Goal: Task Accomplishment & Management: Use online tool/utility

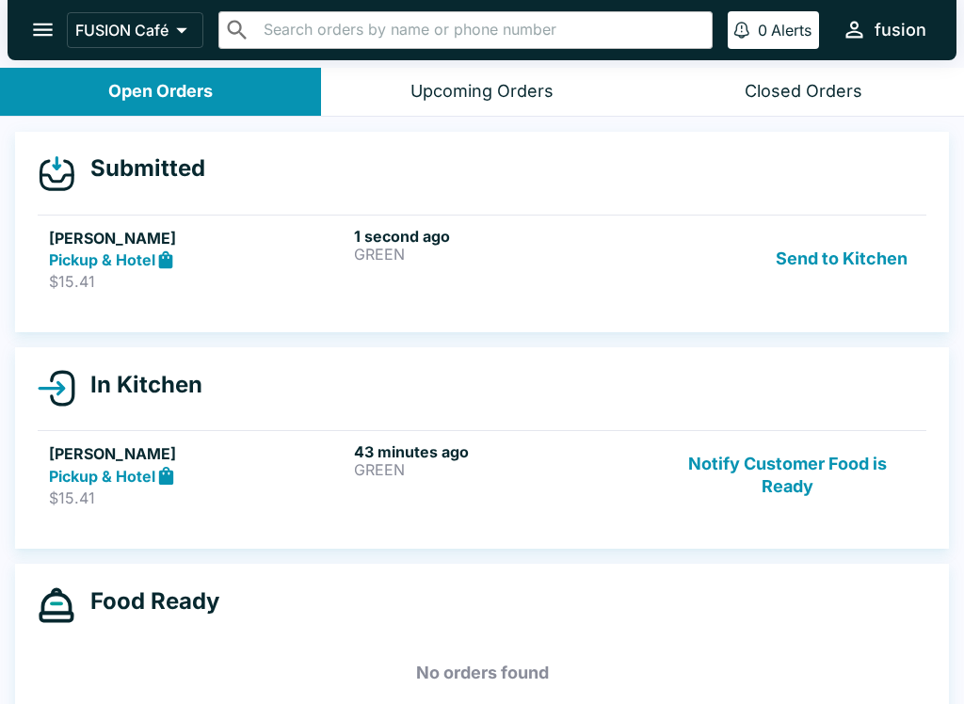
scroll to position [17, 0]
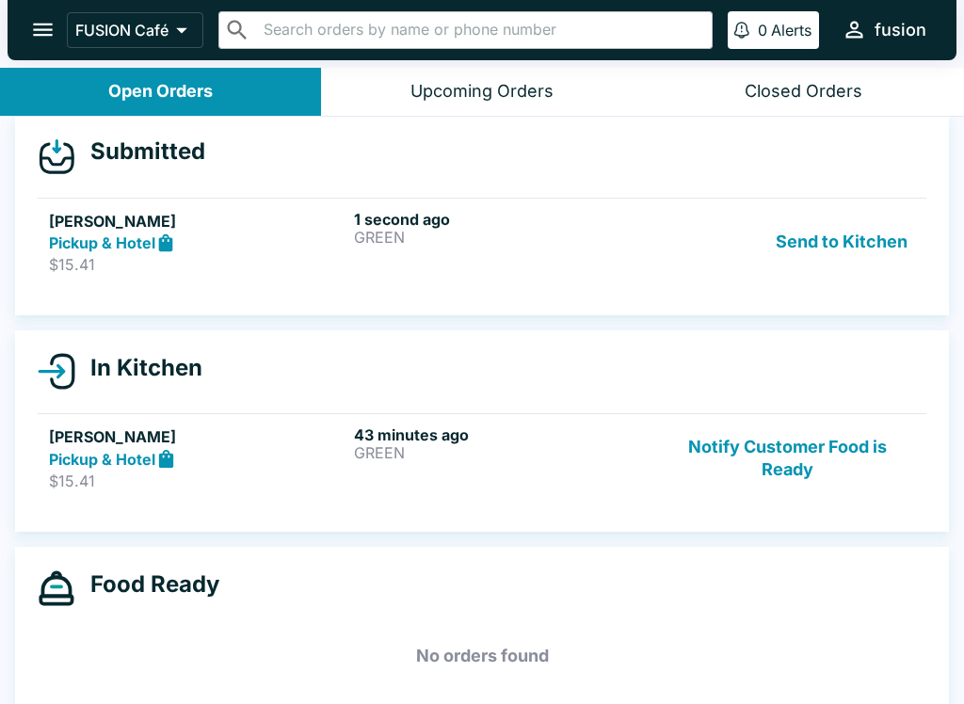
click at [452, 250] on div "1 second ago GREEN" at bounding box center [502, 242] width 297 height 65
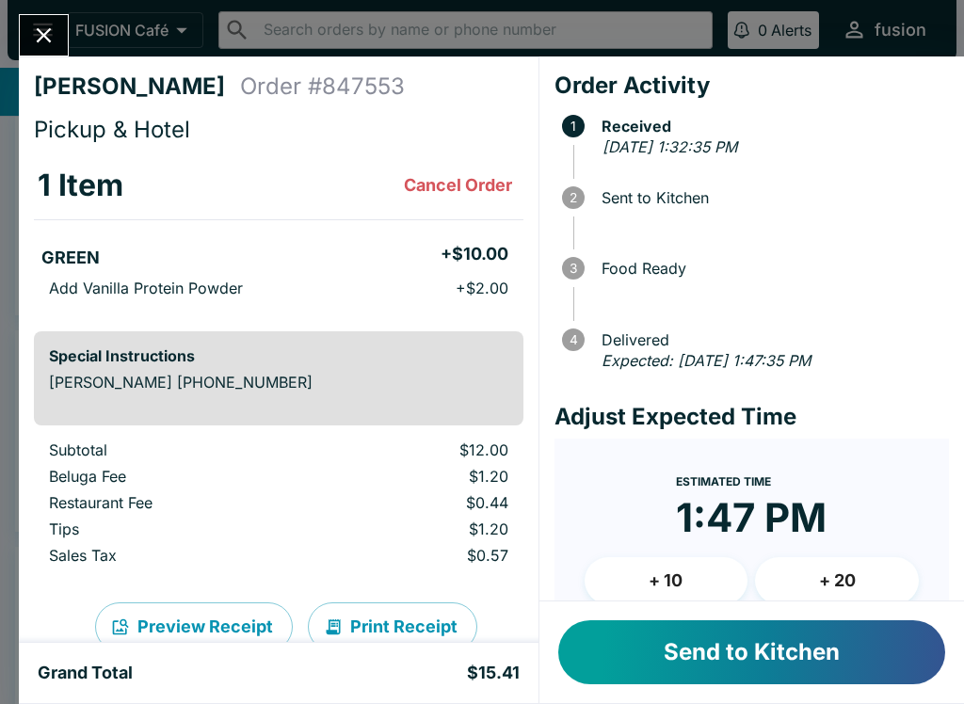
click at [66, 23] on div at bounding box center [44, 35] width 50 height 42
click at [48, 31] on icon "Close" at bounding box center [44, 35] width 15 height 15
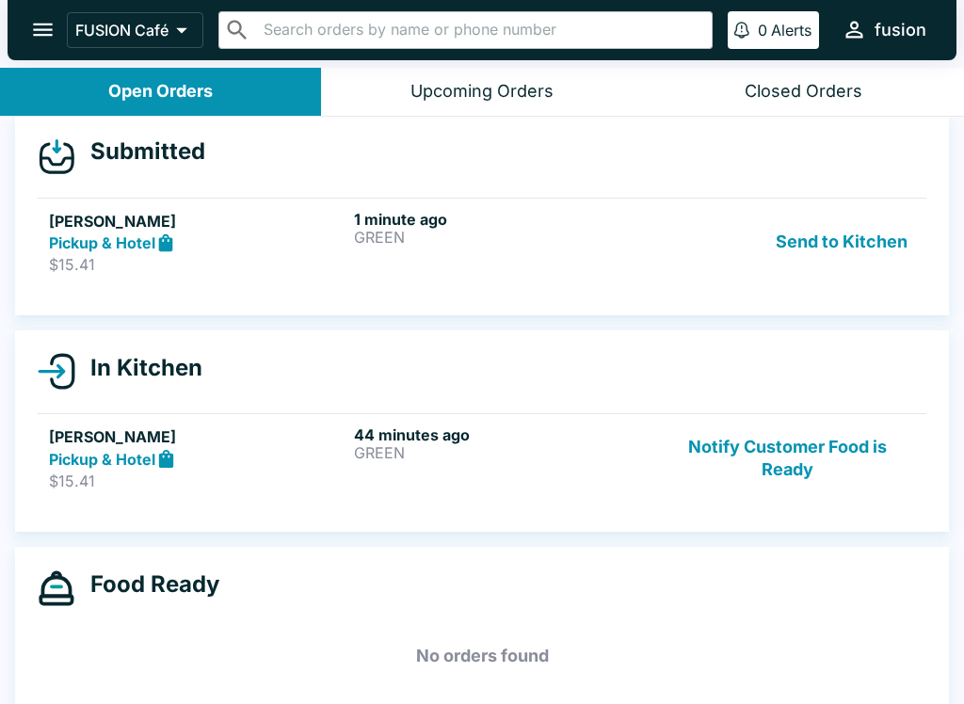
click at [857, 270] on button "Send to Kitchen" at bounding box center [841, 242] width 147 height 65
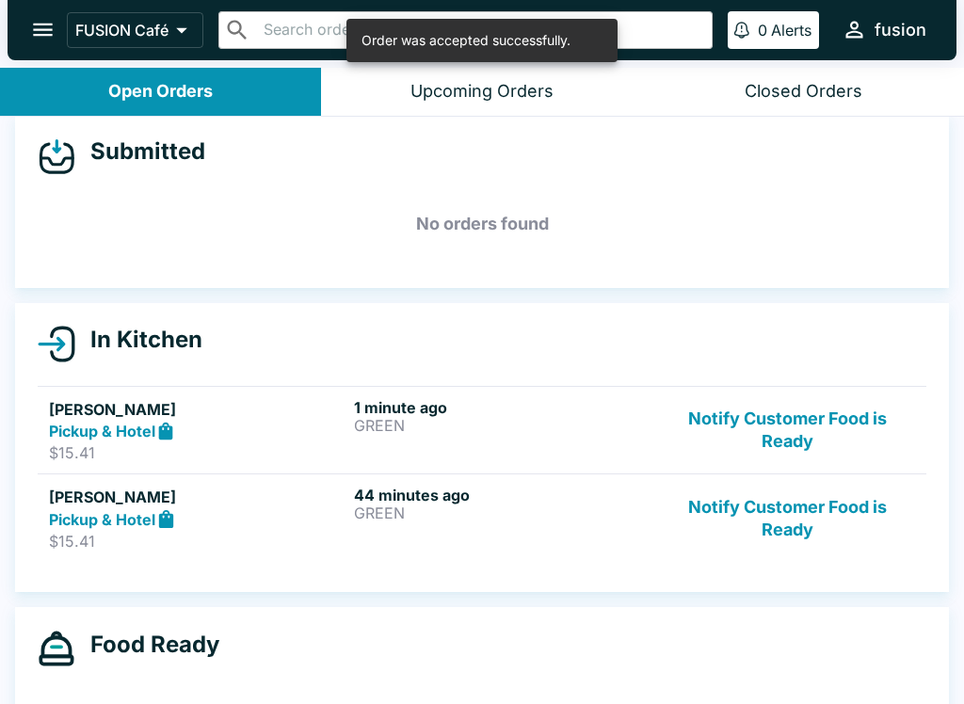
click at [392, 559] on link "[PERSON_NAME] Pickup & Hotel $15.41 44 minutes ago GREEN Notify Customer Food i…" at bounding box center [482, 518] width 889 height 88
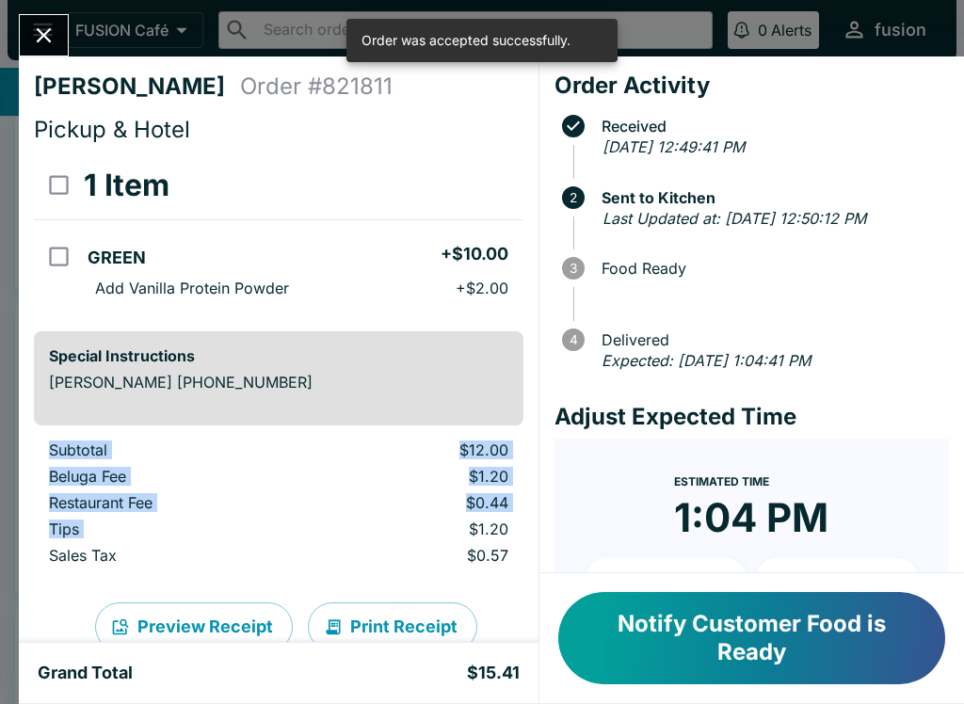
click at [416, 530] on p "$1.20" at bounding box center [418, 529] width 181 height 19
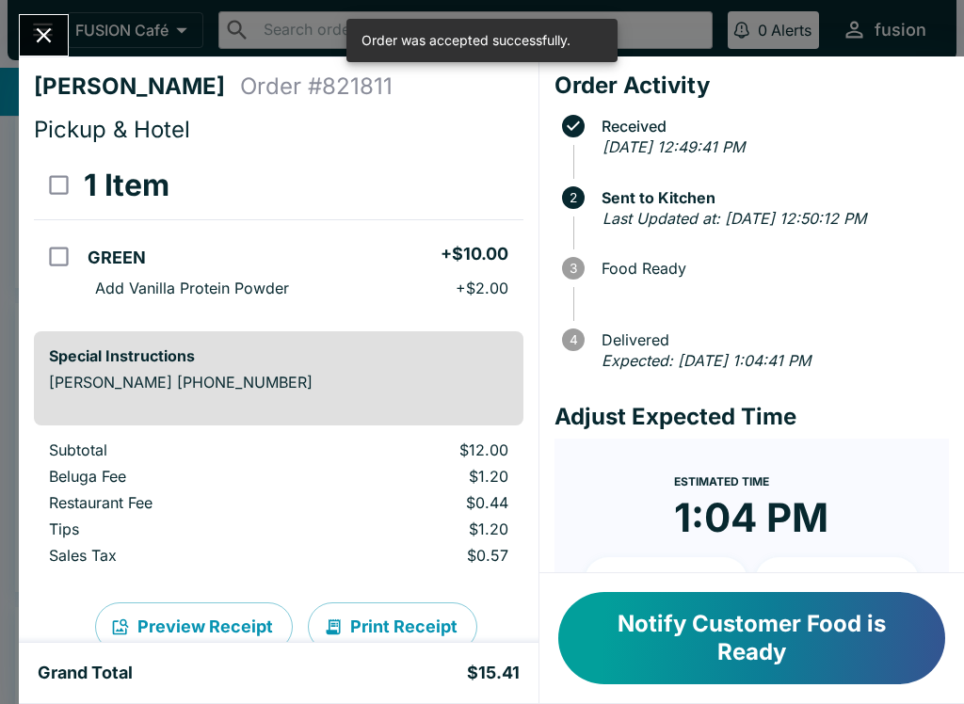
click at [296, 462] on td "Subtotal" at bounding box center [173, 454] width 279 height 26
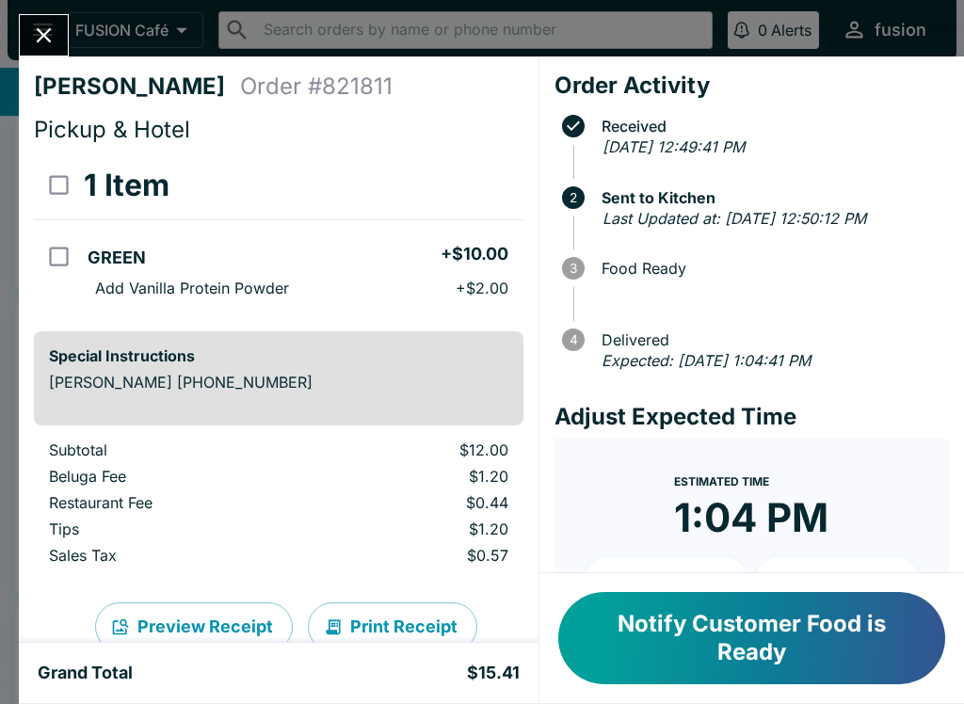
click at [744, 621] on button "Notify Customer Food is Ready" at bounding box center [751, 638] width 387 height 92
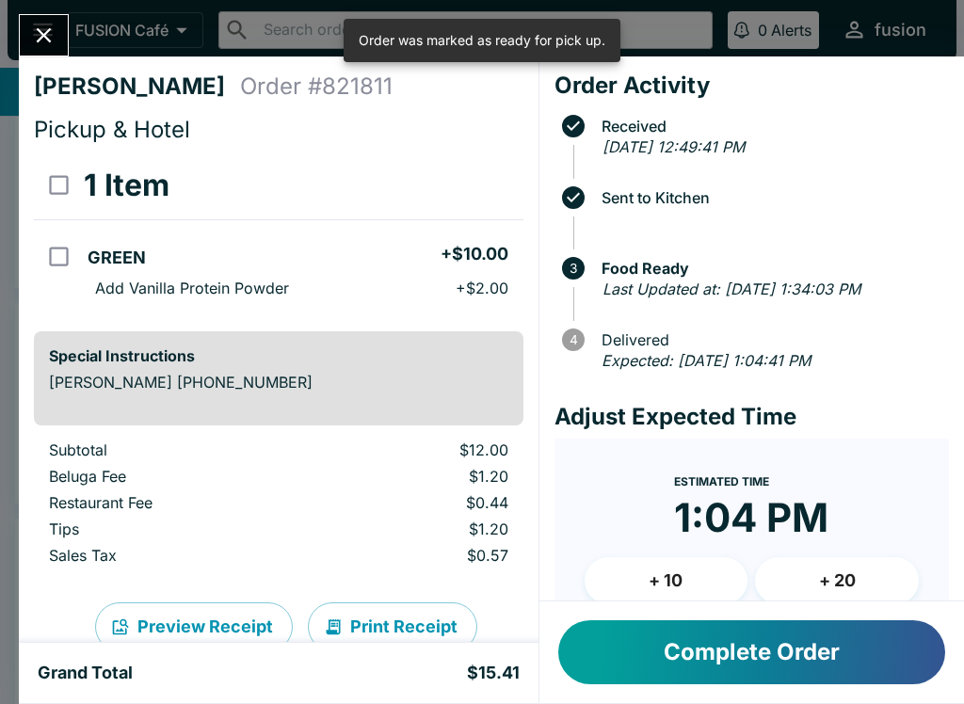
click at [768, 637] on button "Complete Order" at bounding box center [751, 652] width 387 height 64
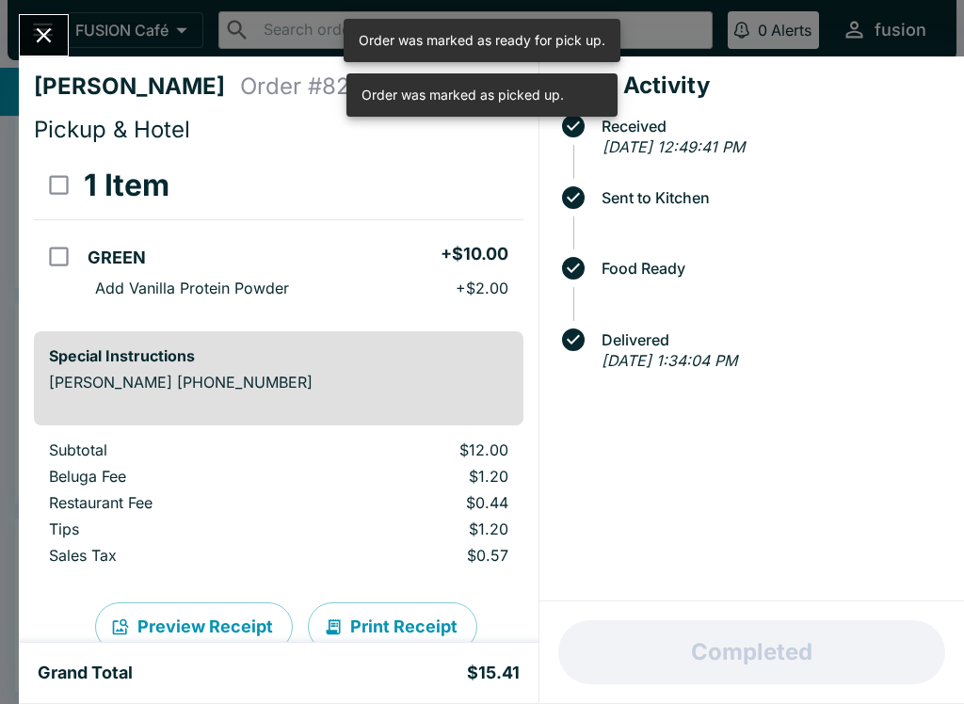
click at [37, 4] on div "[PERSON_NAME] Order # 821811 Pickup & Hotel 1 Item GREEN + $10.00 Add Vanilla P…" at bounding box center [482, 352] width 964 height 704
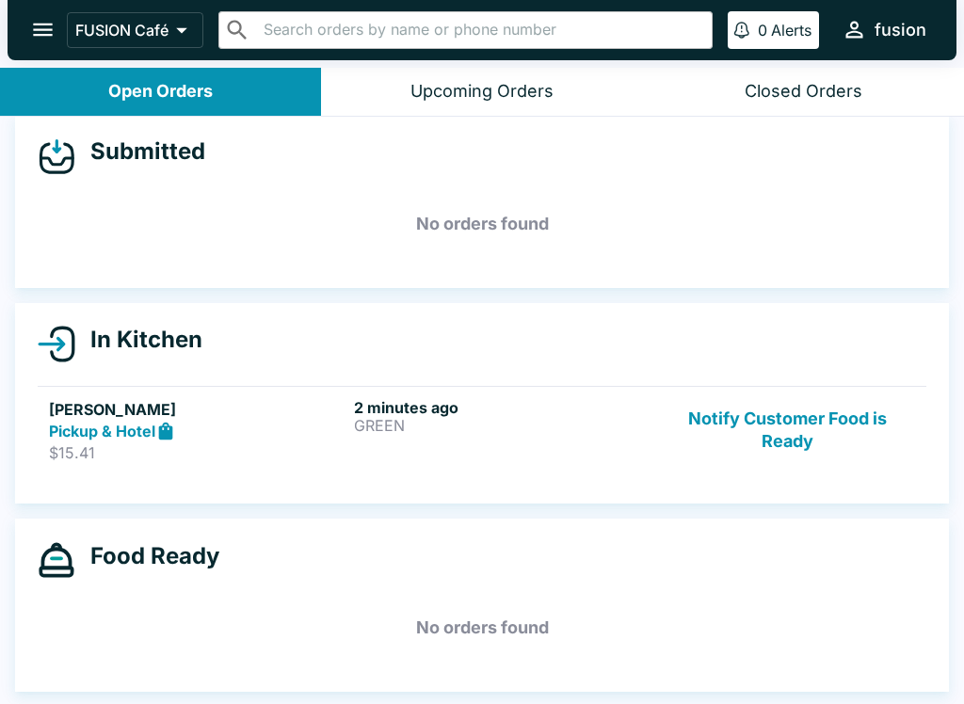
click at [237, 406] on h5 "[PERSON_NAME]" at bounding box center [197, 409] width 297 height 23
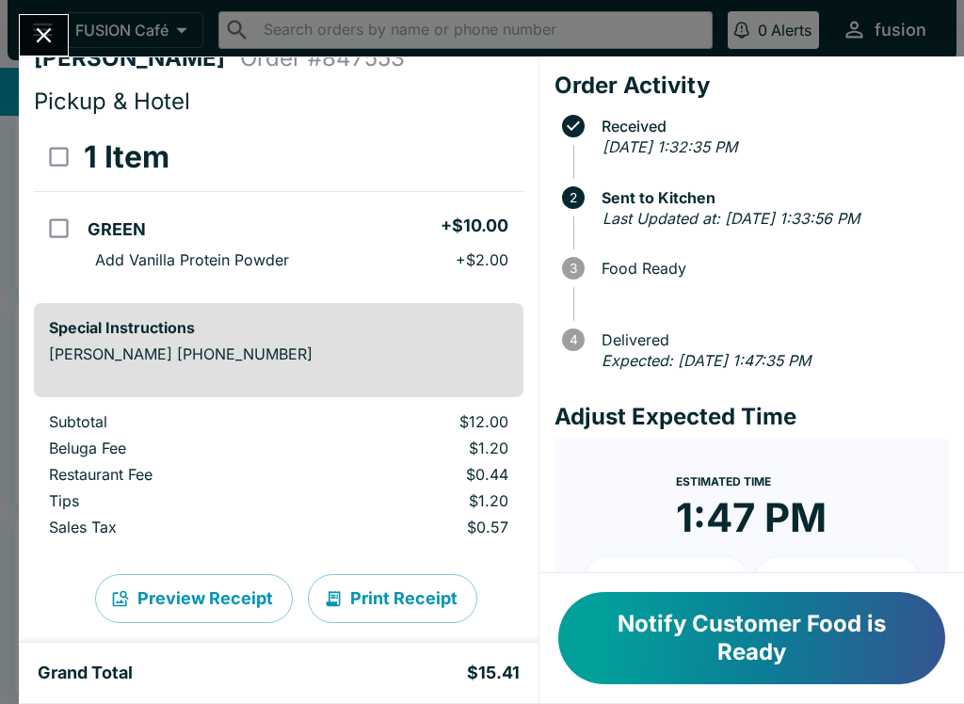
scroll to position [24, 0]
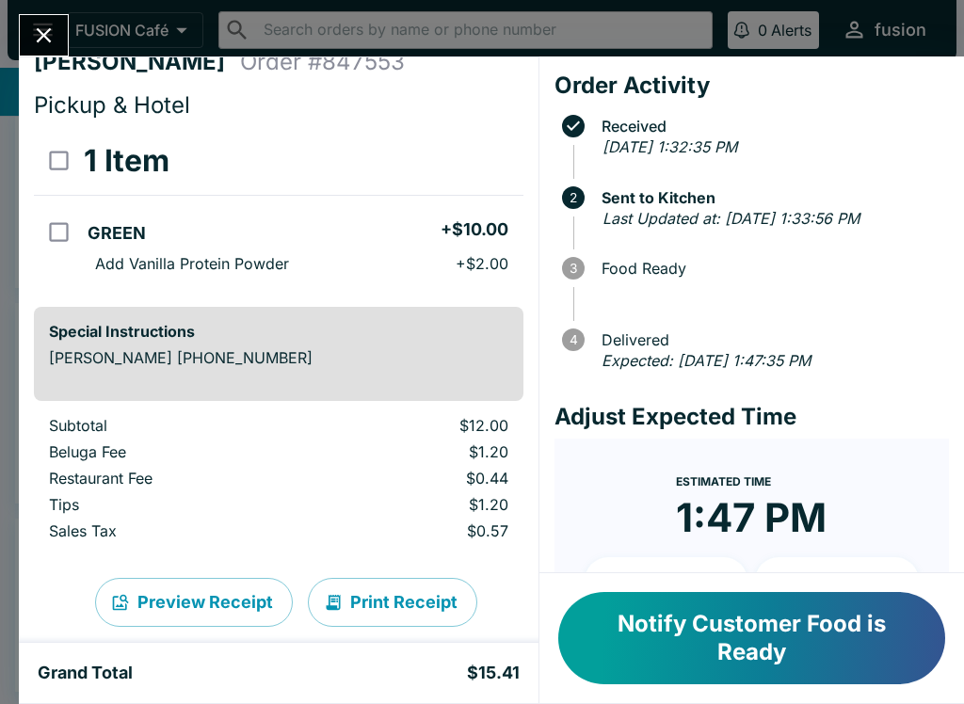
click at [64, 24] on button "Close" at bounding box center [44, 35] width 48 height 40
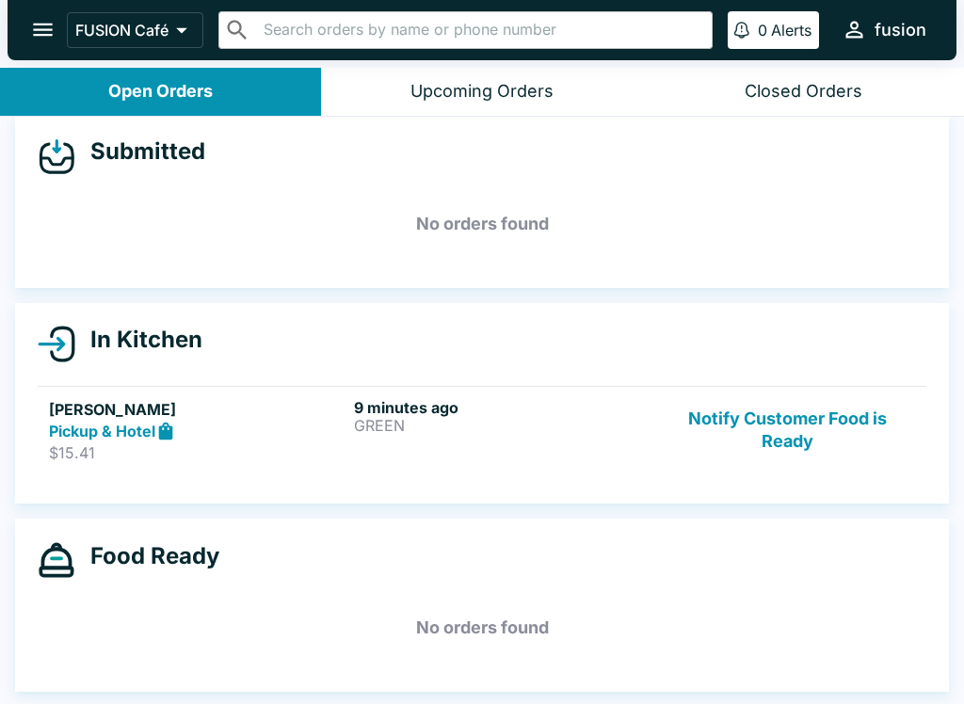
click at [791, 410] on button "Notify Customer Food is Ready" at bounding box center [787, 430] width 255 height 65
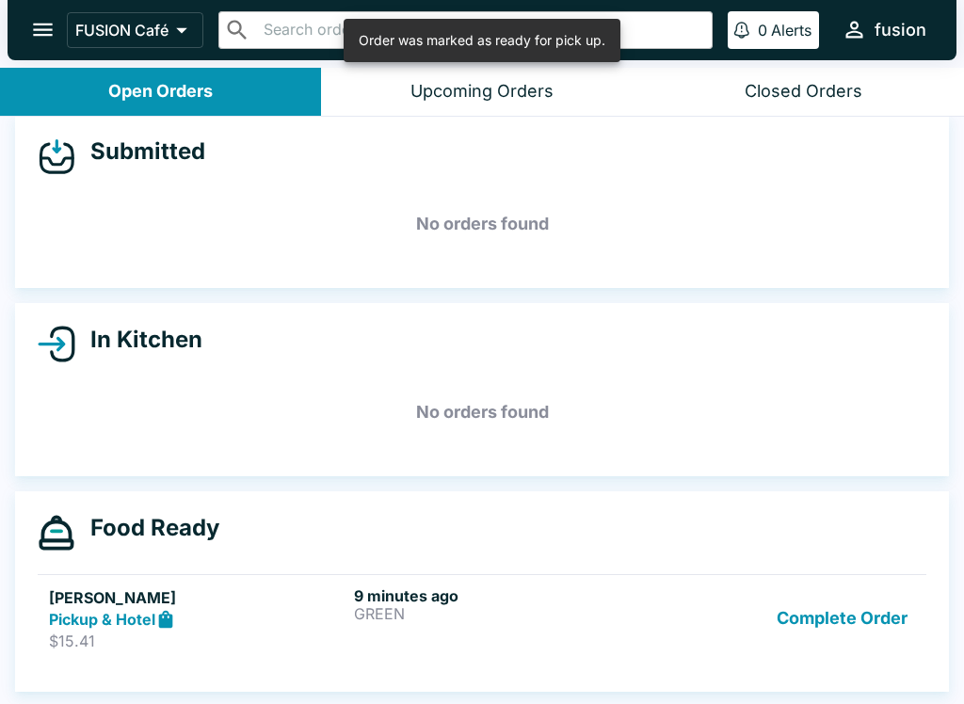
click at [612, 608] on p "GREEN" at bounding box center [502, 613] width 297 height 17
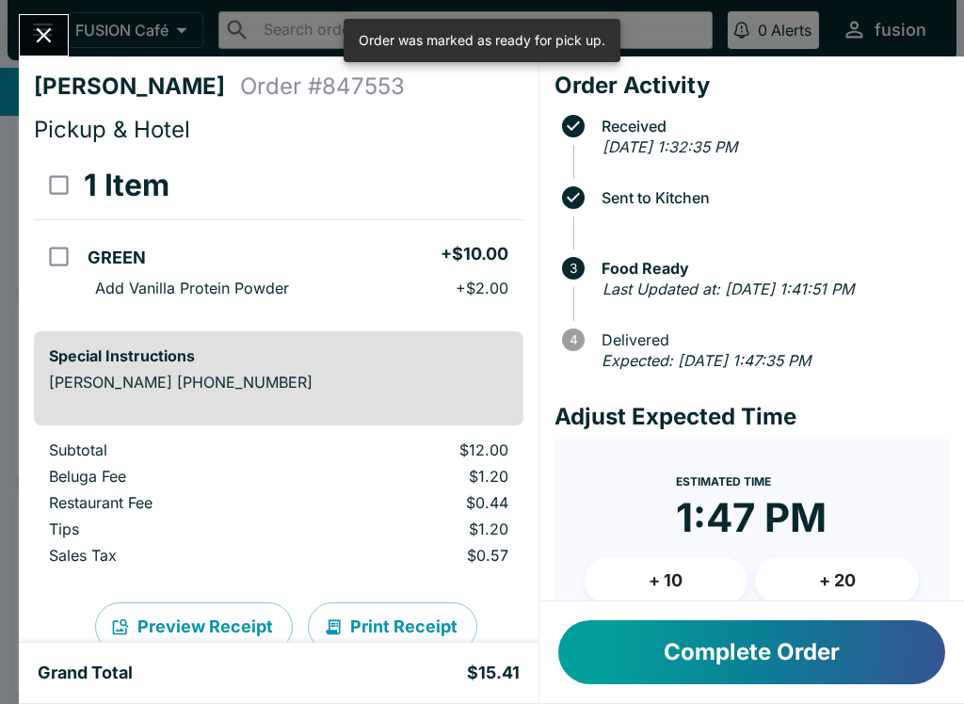
click at [49, 11] on div "[PERSON_NAME] Order # 847553 Pickup & Hotel 1 Item GREEN + $10.00 Add Vanilla P…" at bounding box center [482, 352] width 964 height 704
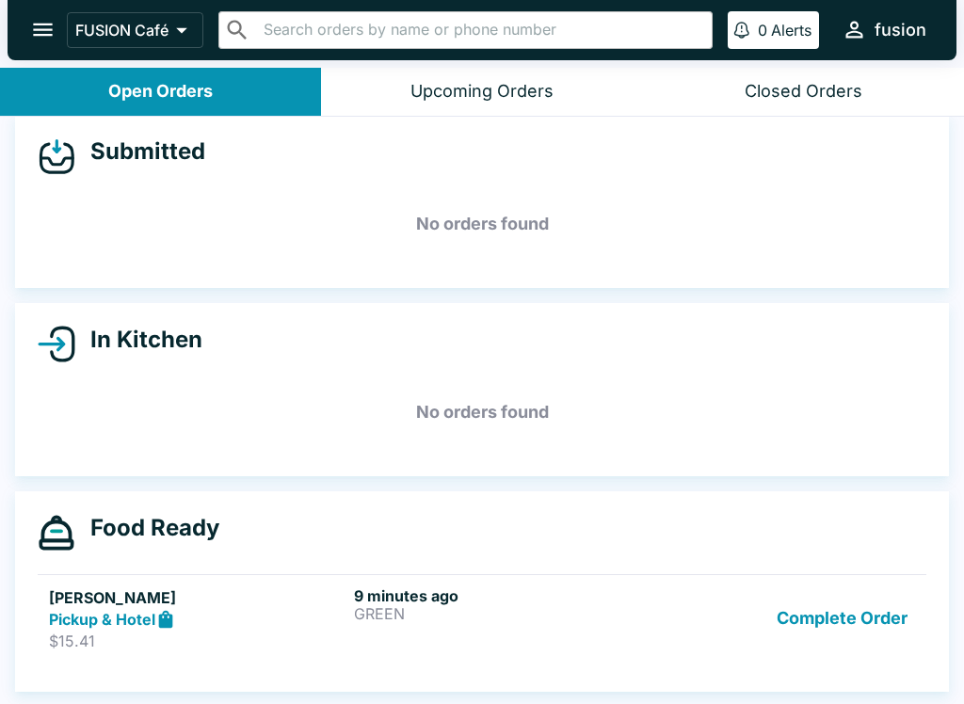
click at [843, 597] on button "Complete Order" at bounding box center [842, 618] width 146 height 65
